Goal: Information Seeking & Learning: Learn about a topic

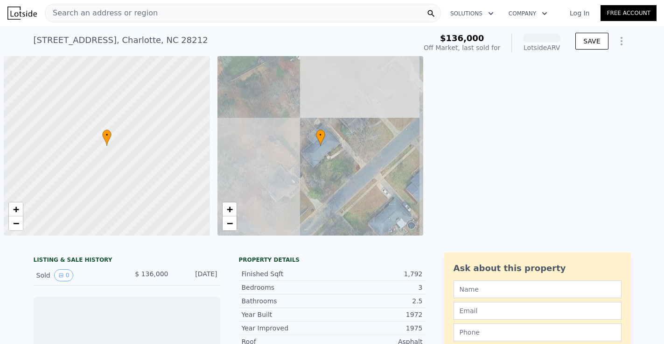
scroll to position [0, 4]
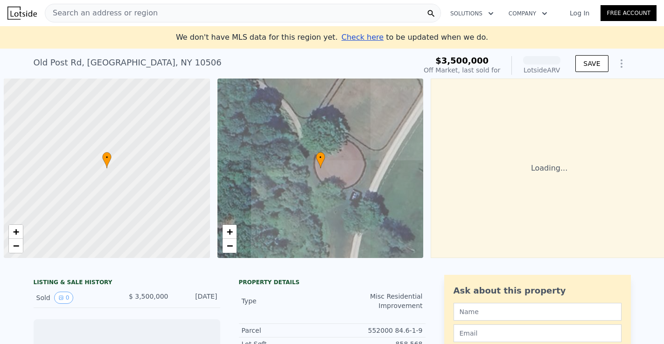
scroll to position [0, 4]
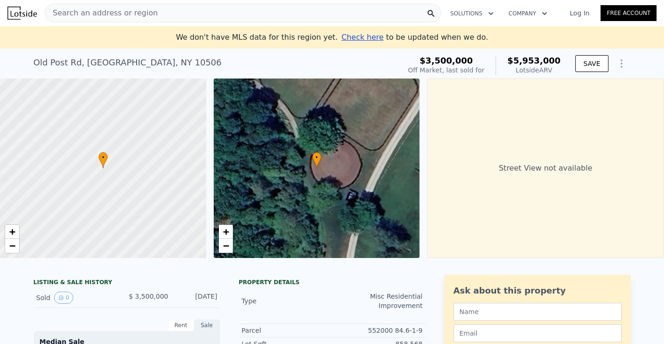
click at [169, 283] on div "LISTING & SALE HISTORY" at bounding box center [127, 282] width 187 height 9
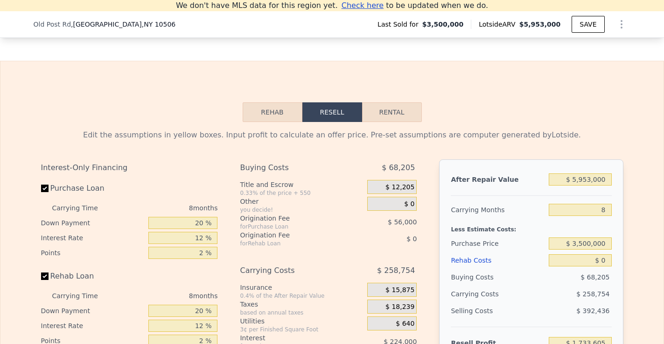
scroll to position [880, 0]
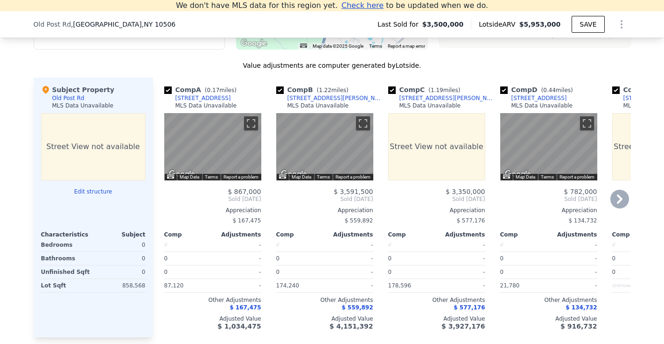
click at [622, 195] on icon at bounding box center [619, 198] width 19 height 19
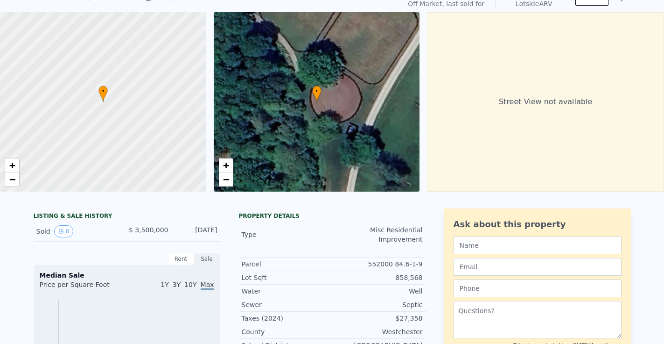
scroll to position [0, 0]
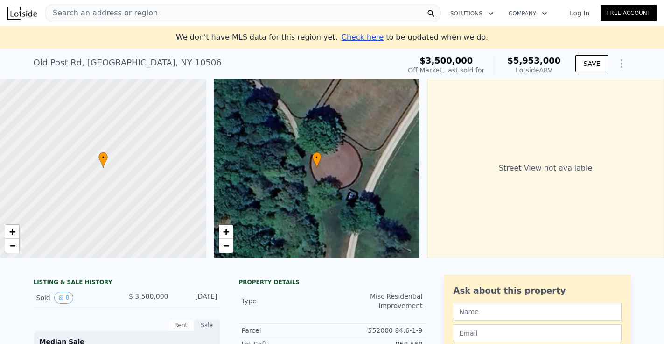
click at [362, 35] on span "Check here" at bounding box center [363, 37] width 42 height 9
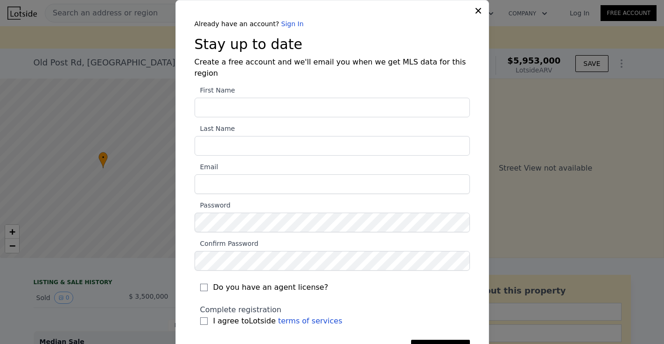
click at [475, 11] on icon at bounding box center [478, 10] width 9 height 9
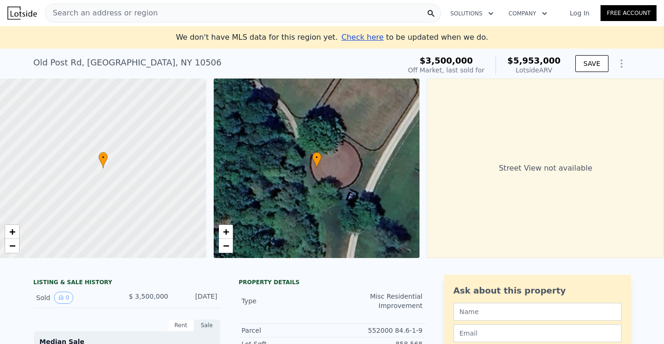
click at [27, 13] on img at bounding box center [21, 13] width 29 height 13
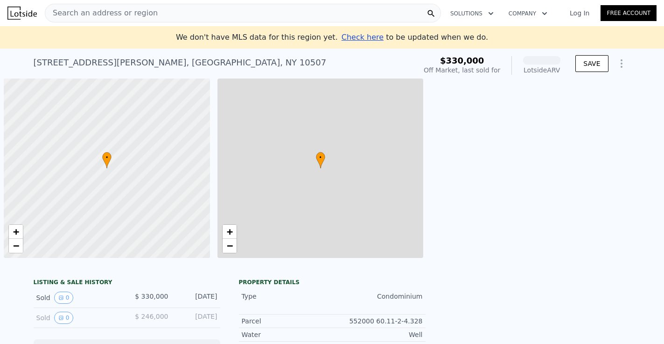
scroll to position [0, 4]
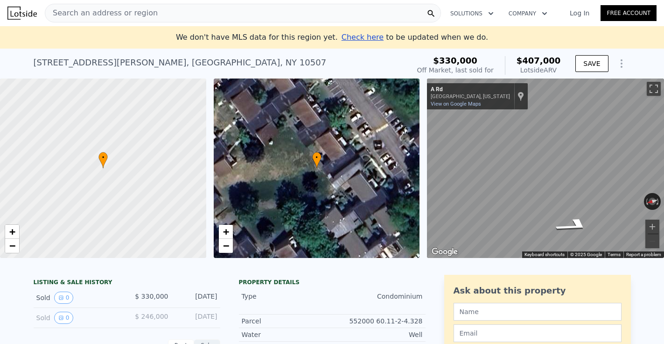
click at [101, 282] on div "LISTING & SALE HISTORY" at bounding box center [127, 282] width 187 height 9
